Goal: Communication & Community: Answer question/provide support

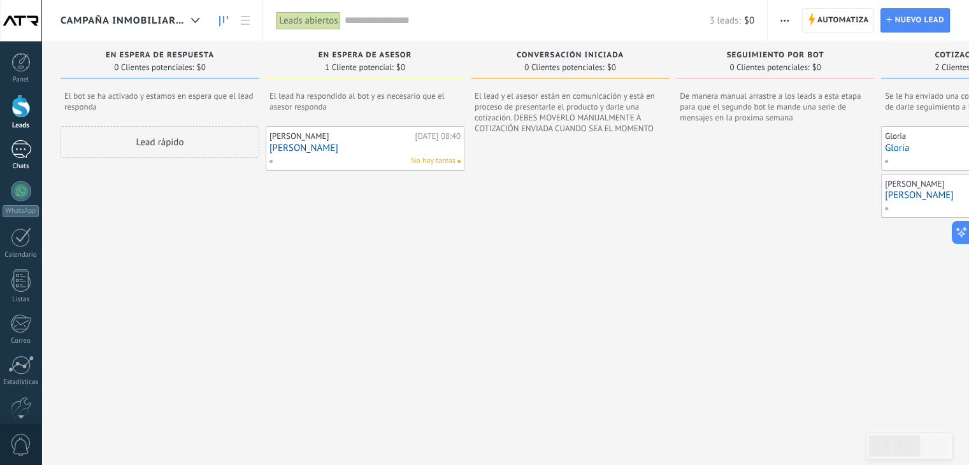
click at [15, 158] on div at bounding box center [21, 149] width 20 height 18
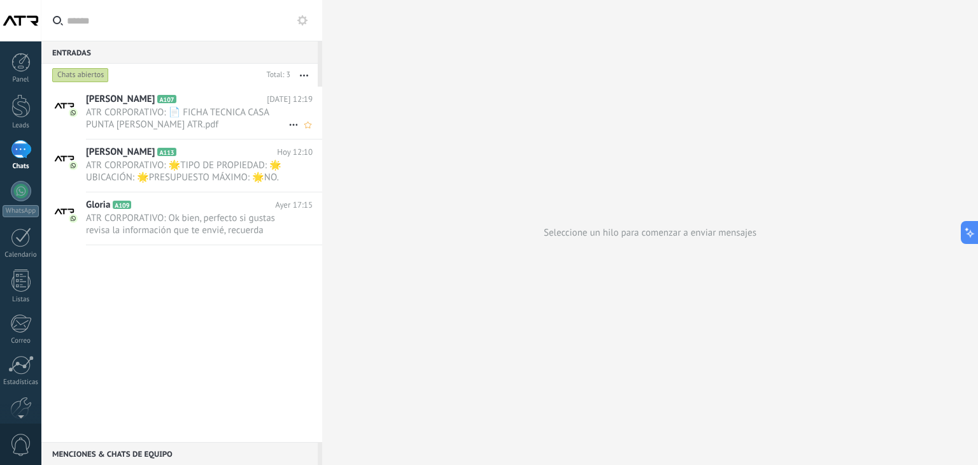
click at [194, 119] on span "ATR CORPORATIVO: 📄 FICHA TECNICA CASA PUNTA [PERSON_NAME] ATR.pdf" at bounding box center [187, 118] width 203 height 24
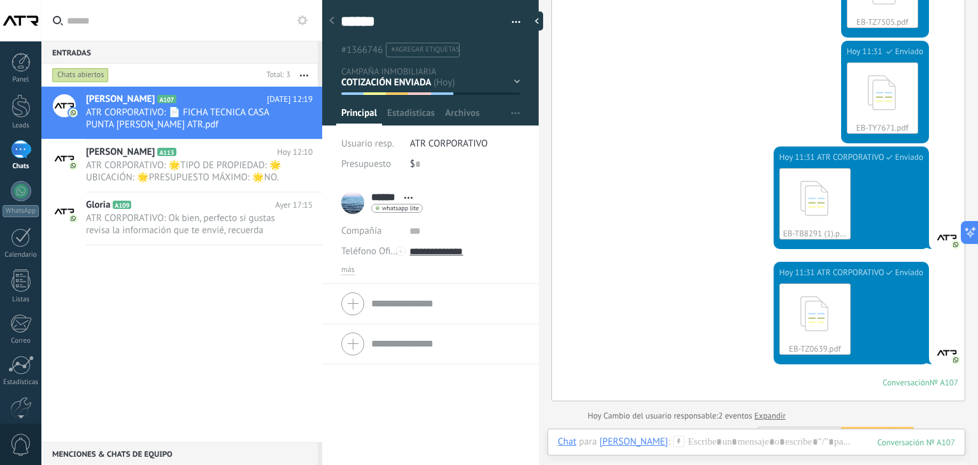
scroll to position [1369, 0]
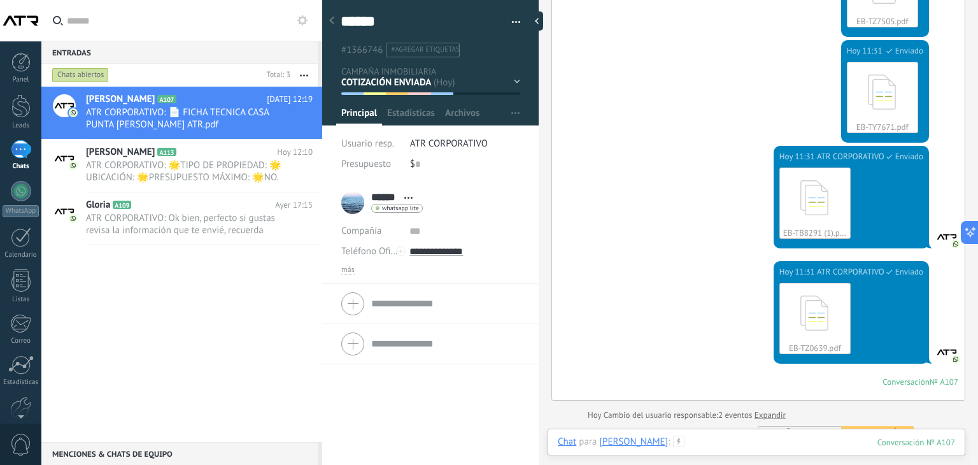
click at [718, 443] on div at bounding box center [756, 455] width 397 height 38
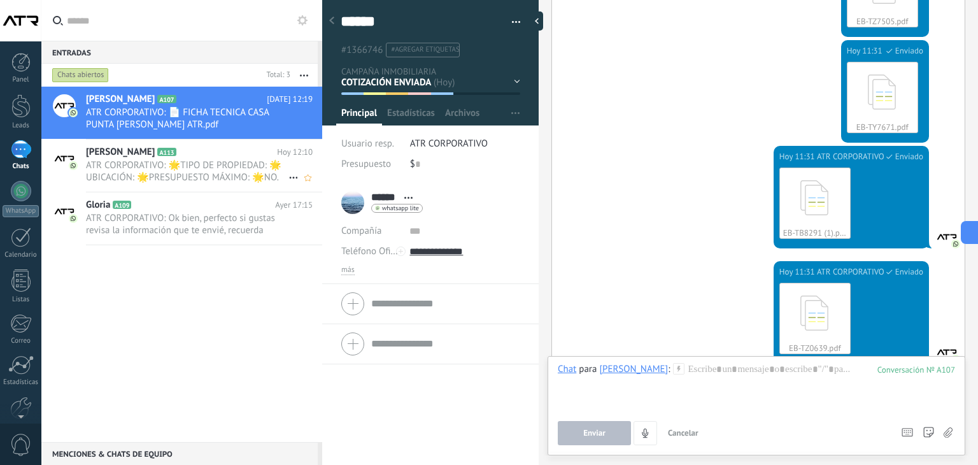
click at [186, 170] on span "ATR CORPORATIVO: 🌟TIPO DE PROPIEDAD: 🌟UBICACIÓN: 🌟PRESUPUESTO MÁXIMO: 🌟NO. DE H…" at bounding box center [187, 171] width 203 height 24
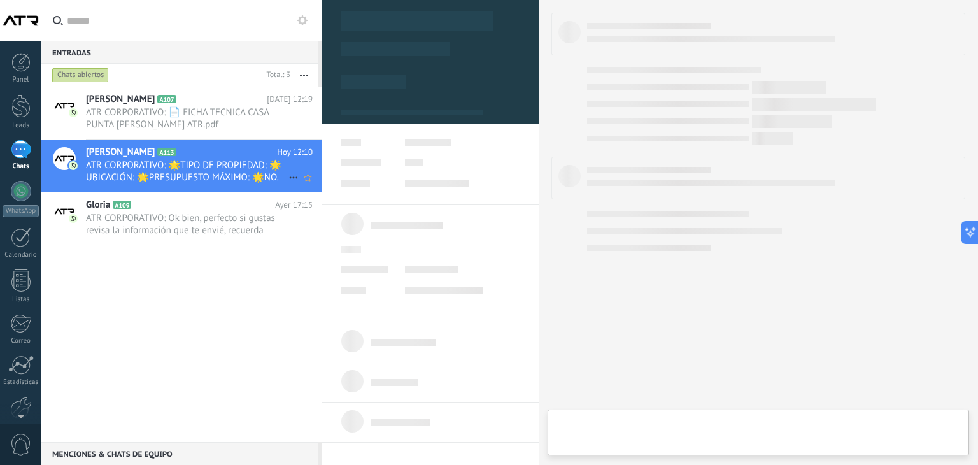
type textarea "**********"
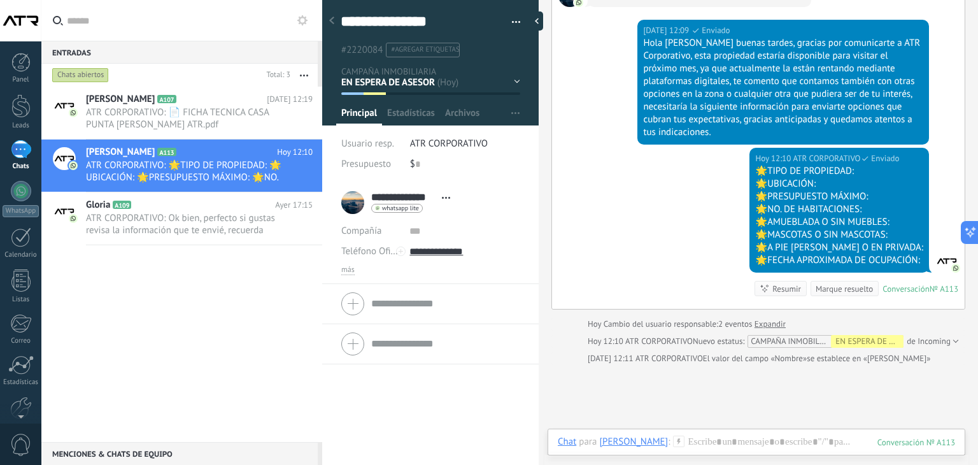
scroll to position [354, 0]
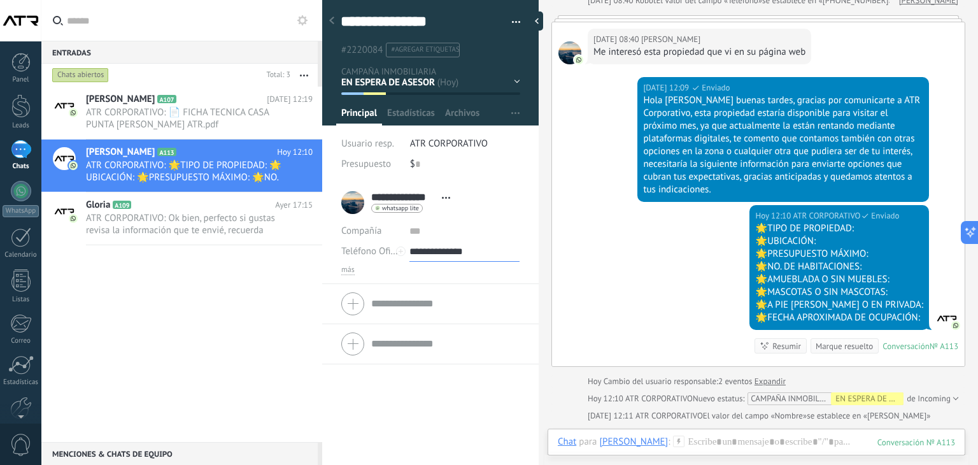
click at [432, 254] on input "**********" at bounding box center [465, 251] width 110 height 20
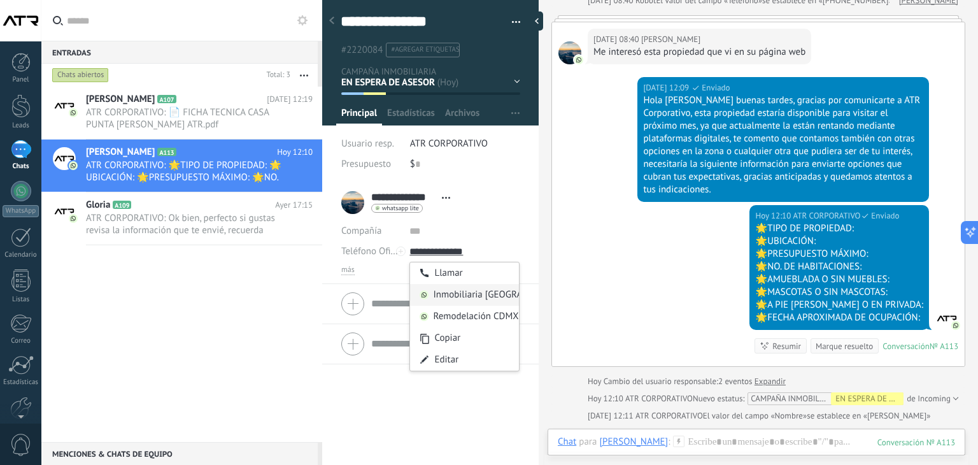
click at [455, 292] on div "Inmobiliaria [GEOGRAPHIC_DATA] (WhatsApp)" at bounding box center [464, 295] width 109 height 22
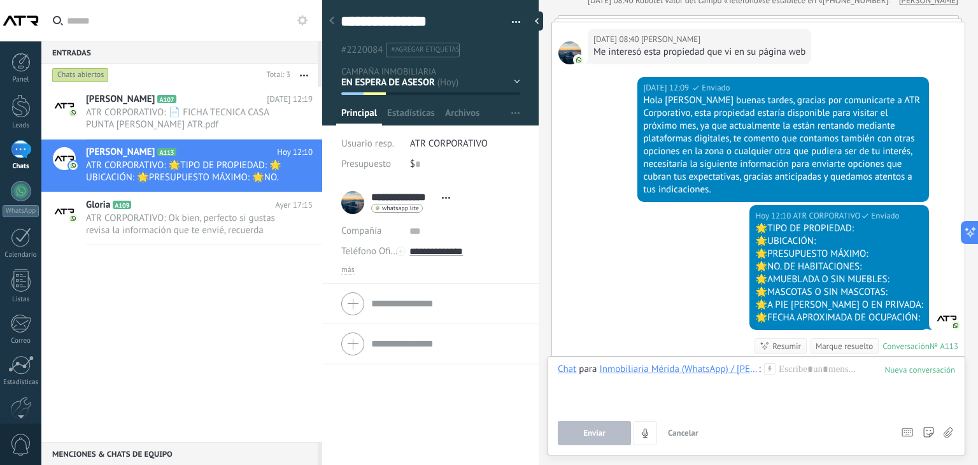
click at [707, 368] on div "Inmobiliaria Mérida (WhatsApp) / [PERSON_NAME]" at bounding box center [678, 368] width 159 height 11
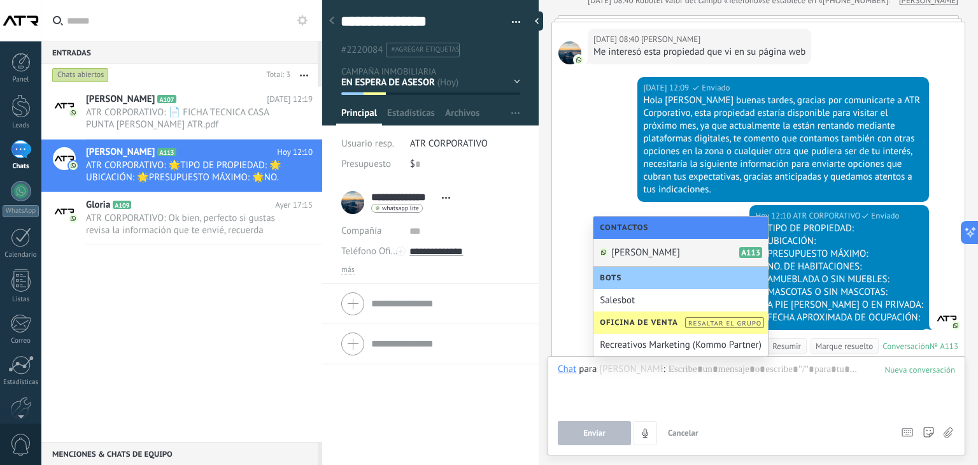
click at [685, 250] on div "[PERSON_NAME] A113" at bounding box center [681, 253] width 175 height 28
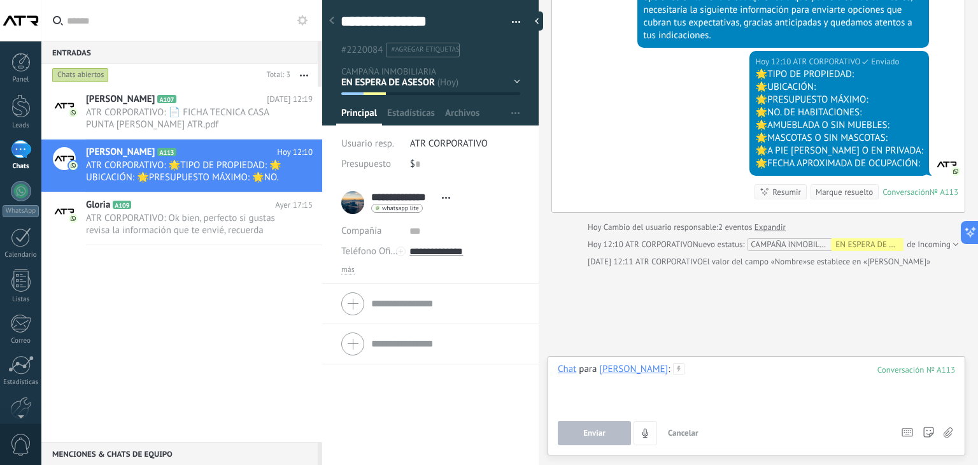
scroll to position [545, 0]
